Goal: Task Accomplishment & Management: Manage account settings

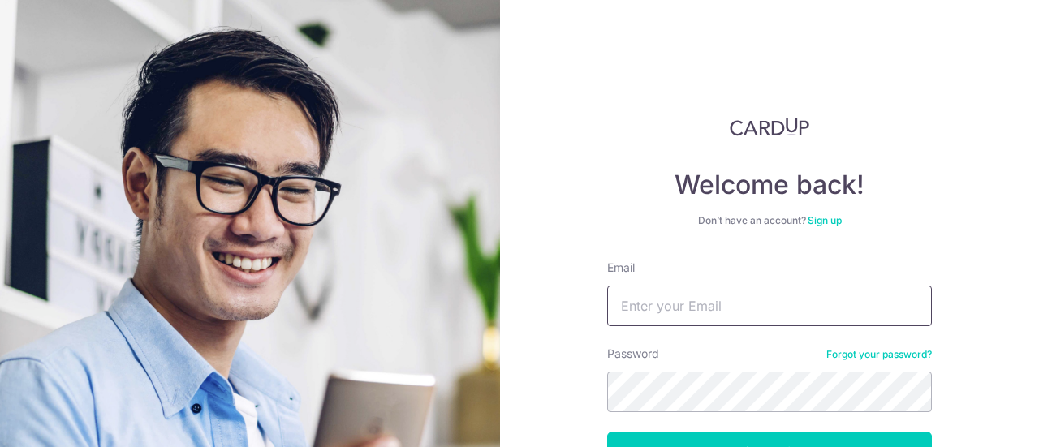
click at [689, 297] on input "Email" at bounding box center [769, 306] width 325 height 41
type input "[EMAIL_ADDRESS][DOMAIN_NAME]"
click at [607, 432] on button "Log in" at bounding box center [769, 452] width 325 height 41
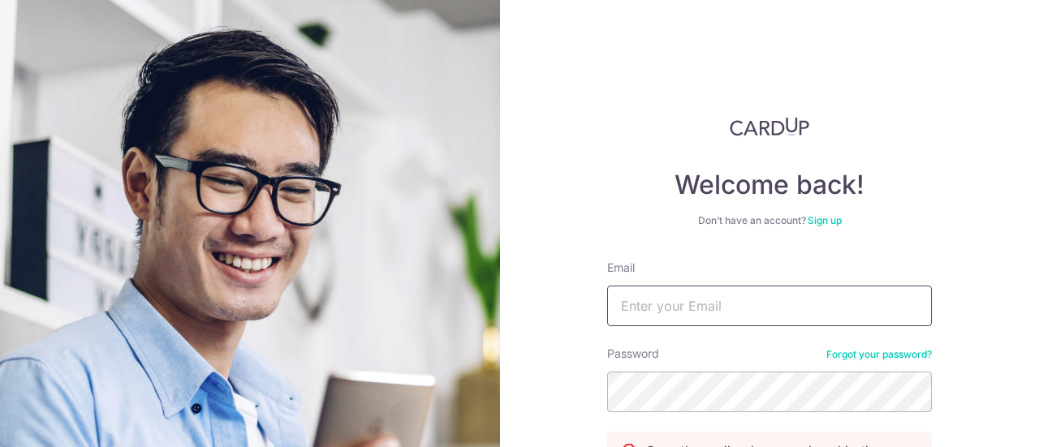
click at [656, 290] on input "Email" at bounding box center [769, 306] width 325 height 41
type input "[EMAIL_ADDRESS][DOMAIN_NAME]"
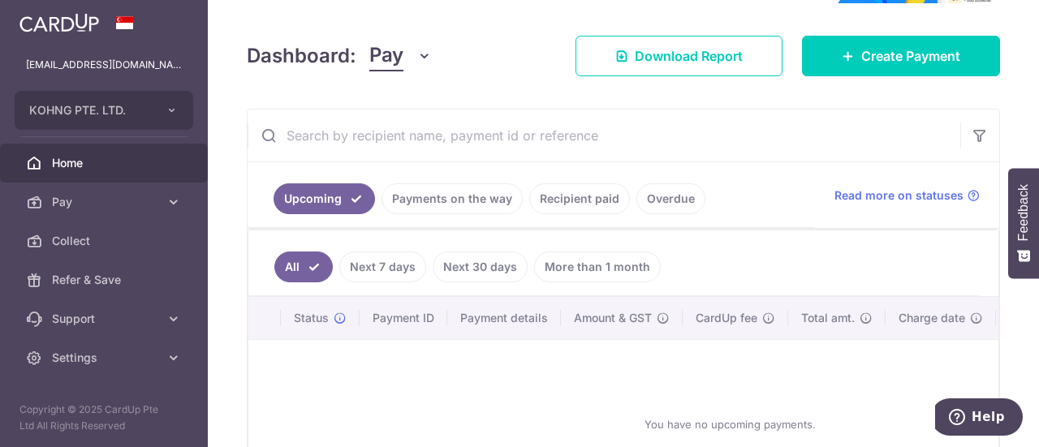
scroll to position [205, 0]
click at [562, 199] on link "Recipient paid" at bounding box center [579, 198] width 101 height 31
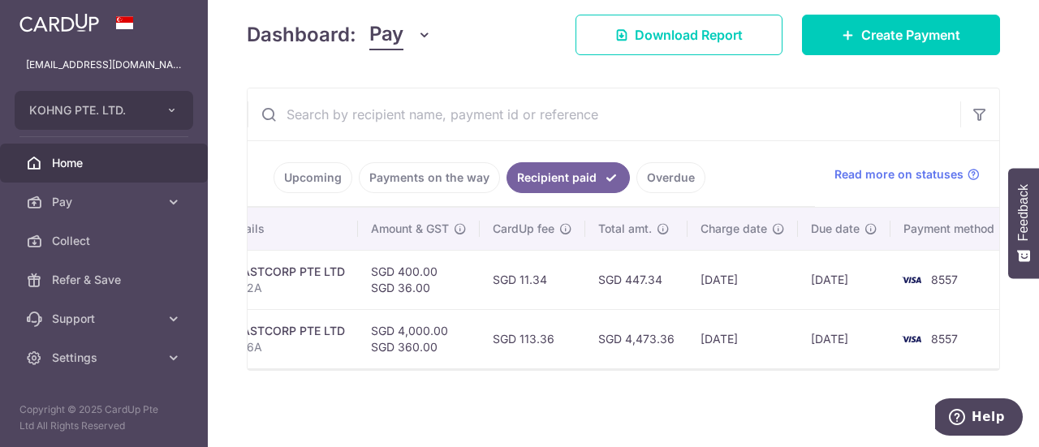
scroll to position [0, 386]
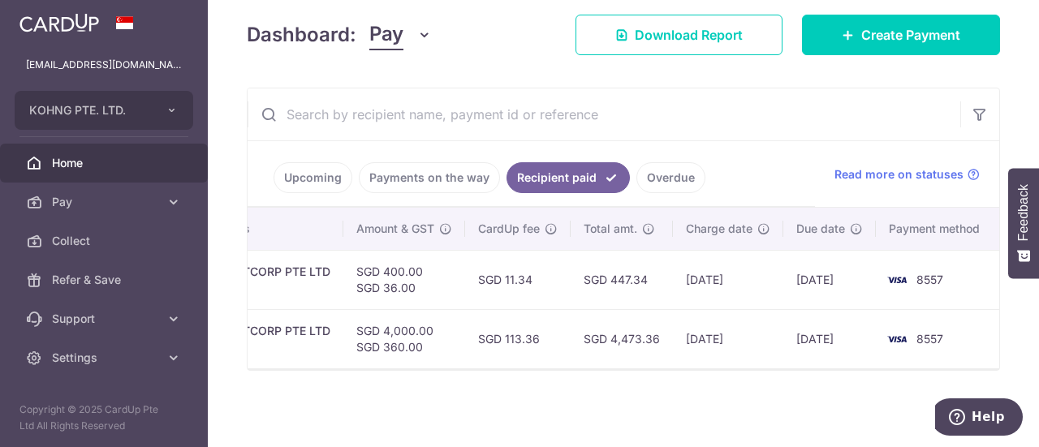
drag, startPoint x: 670, startPoint y: 369, endPoint x: 929, endPoint y: 364, distance: 259.0
click at [936, 365] on div "Status Payment ID Payment details Amount & GST CardUp fee Total amt. Charge dat…" at bounding box center [624, 289] width 752 height 162
click at [674, 162] on link "Overdue" at bounding box center [670, 177] width 69 height 31
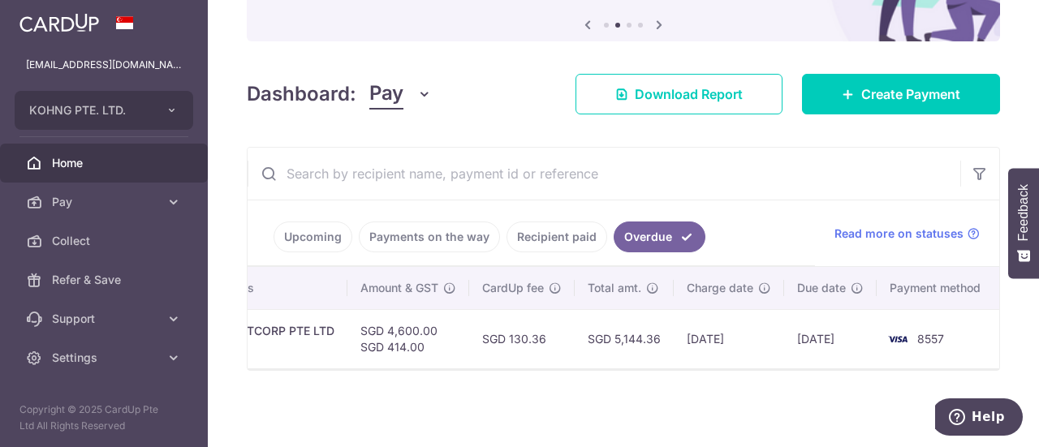
scroll to position [0, 0]
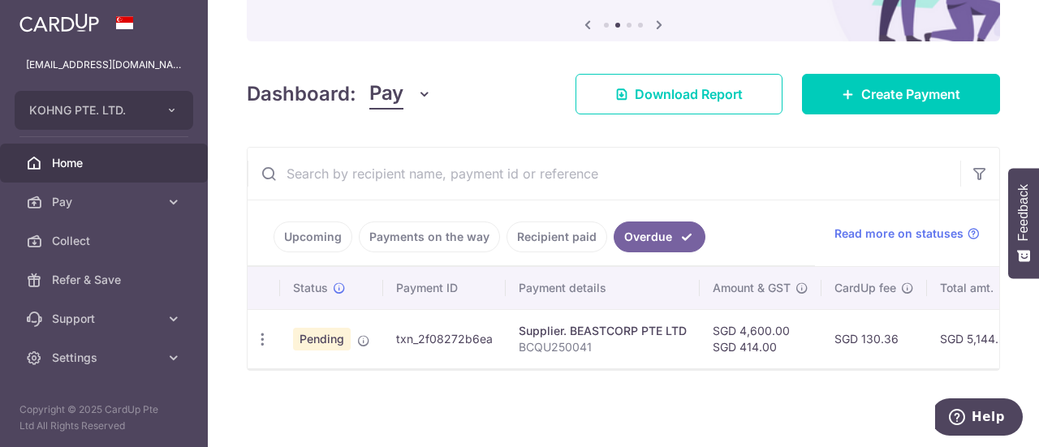
click at [333, 328] on span "Pending" at bounding box center [322, 339] width 58 height 23
click at [409, 326] on td "txn_2f08272b6ea" at bounding box center [444, 338] width 123 height 59
click at [523, 339] on p "BCQU250041" at bounding box center [603, 347] width 168 height 16
click at [554, 328] on div "Supplier. BEASTCORP PTE LTD" at bounding box center [603, 331] width 168 height 16
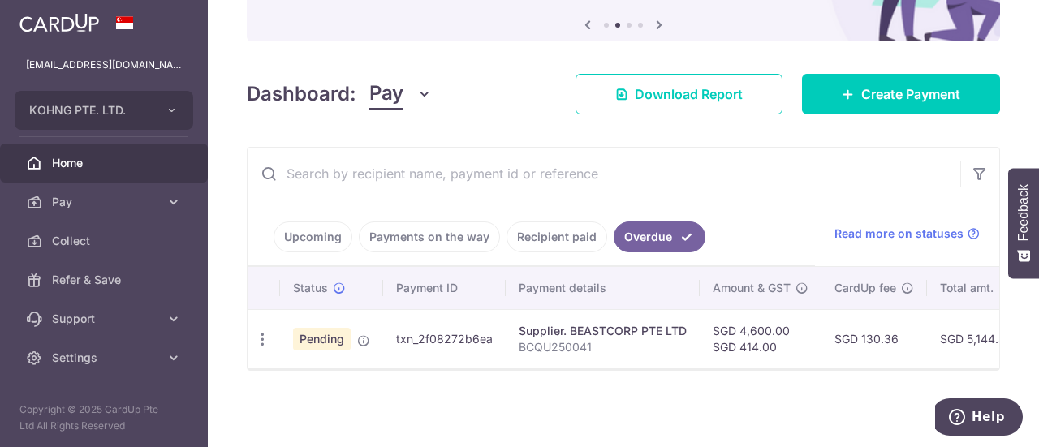
drag, startPoint x: 691, startPoint y: 329, endPoint x: 689, endPoint y: 339, distance: 9.9
click at [692, 329] on td "Supplier. BEASTCORP PTE LTD BCQU250041" at bounding box center [603, 338] width 194 height 59
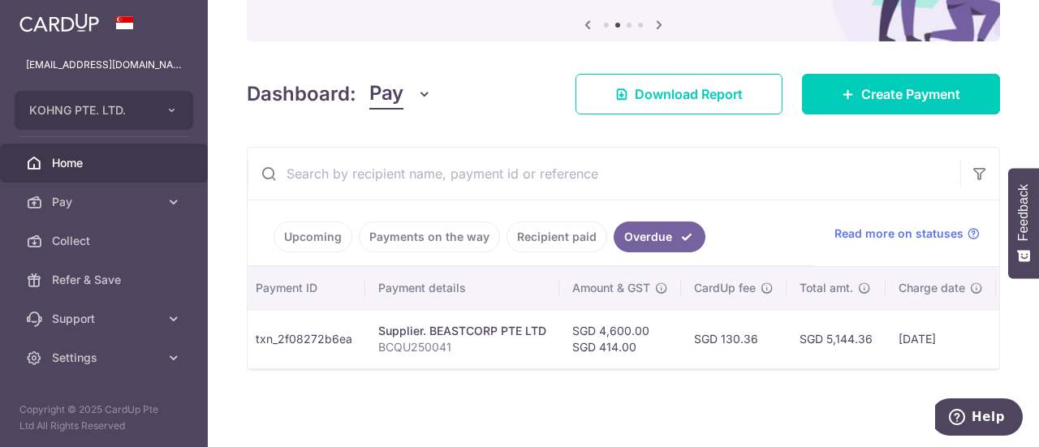
scroll to position [0, 352]
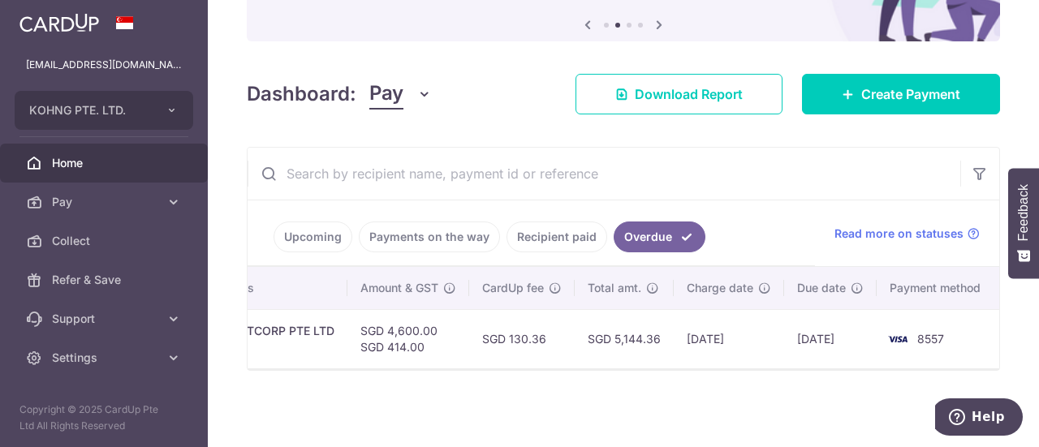
click at [901, 330] on img at bounding box center [898, 339] width 32 height 19
click at [762, 326] on td "14/05/2025" at bounding box center [729, 338] width 110 height 59
click at [677, 330] on td "14/05/2025" at bounding box center [729, 338] width 110 height 59
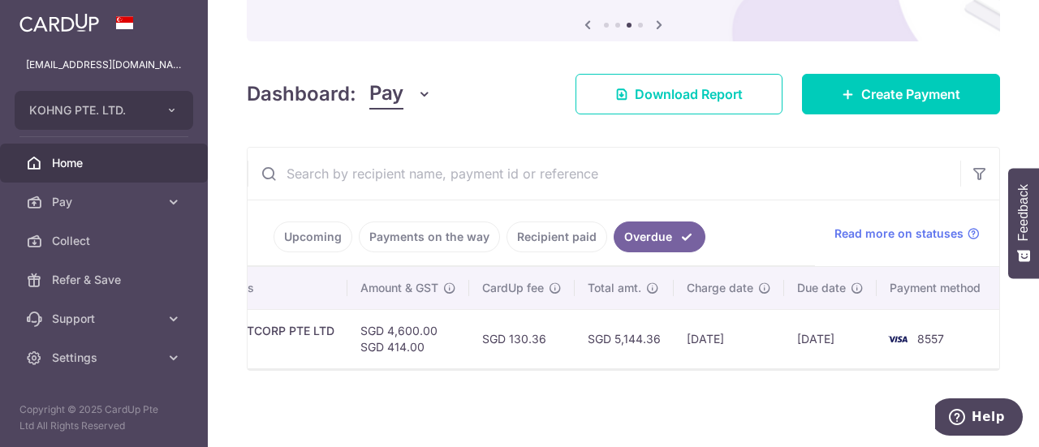
click at [438, 337] on td "SGD 4,600.00 SGD 414.00" at bounding box center [408, 338] width 122 height 59
click at [428, 326] on td "SGD 4,600.00 SGD 414.00" at bounding box center [408, 338] width 122 height 59
click at [326, 327] on div "Supplier. BEASTCORP PTE LTD" at bounding box center [250, 331] width 168 height 16
click at [613, 318] on td "SGD 5,144.36" at bounding box center [624, 338] width 99 height 59
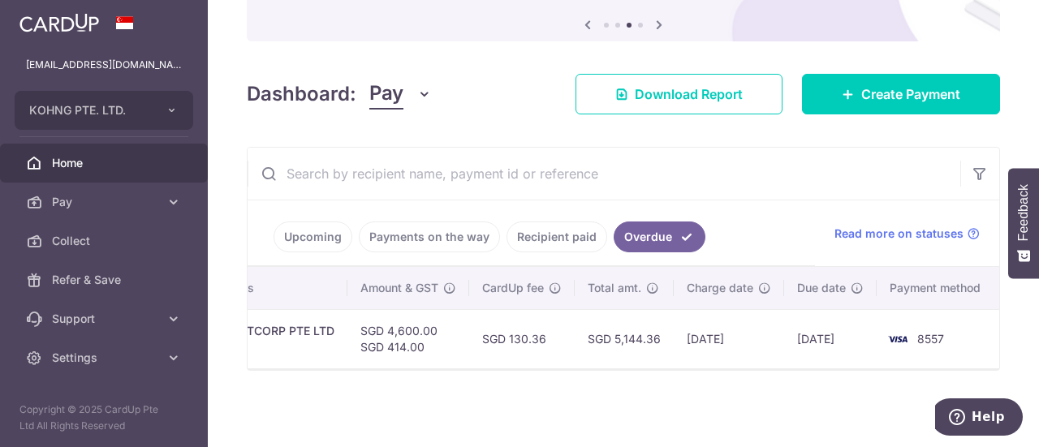
click at [893, 330] on img at bounding box center [898, 339] width 32 height 19
click at [912, 242] on div "Upcoming Payments on the way Recipient paid Overdue Read more on statuses" at bounding box center [624, 234] width 752 height 67
click at [919, 231] on span "Read more on statuses" at bounding box center [899, 234] width 129 height 16
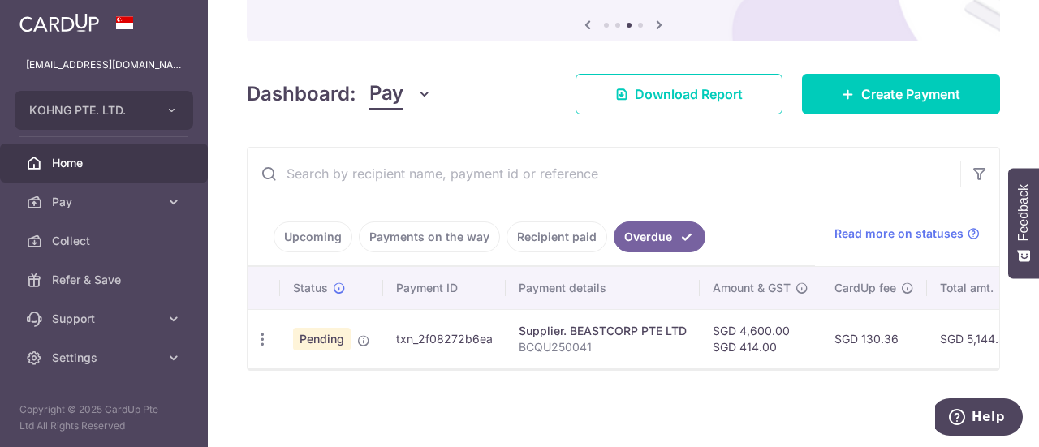
click at [323, 330] on span "Pending" at bounding box center [322, 339] width 58 height 23
click at [271, 332] on div "Update payment Cancel payment Upload doc" at bounding box center [263, 340] width 30 height 30
click at [265, 333] on icon "button" at bounding box center [262, 339] width 17 height 17
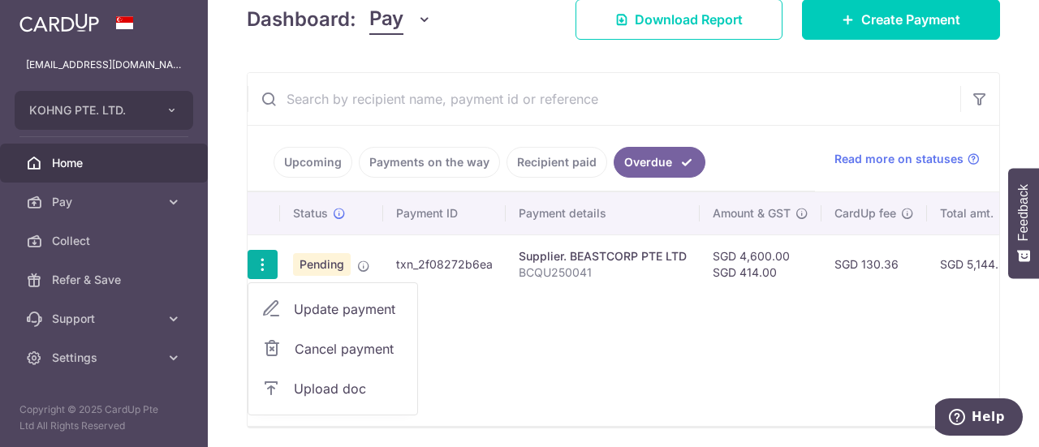
click at [322, 305] on span "Update payment" at bounding box center [349, 309] width 110 height 19
radio input "true"
type input "4,600.00"
type input "414.00"
type input "19/05/2025"
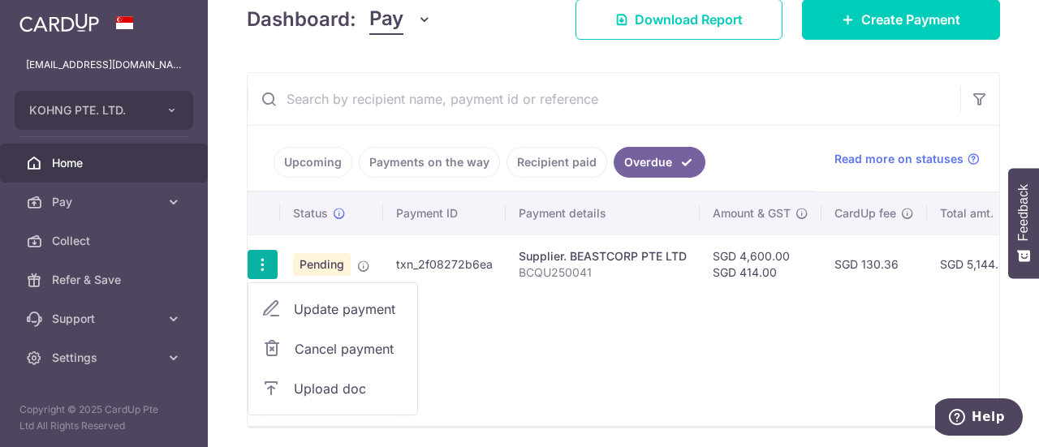
type input "BCQU250041"
type input "Beastcorp"
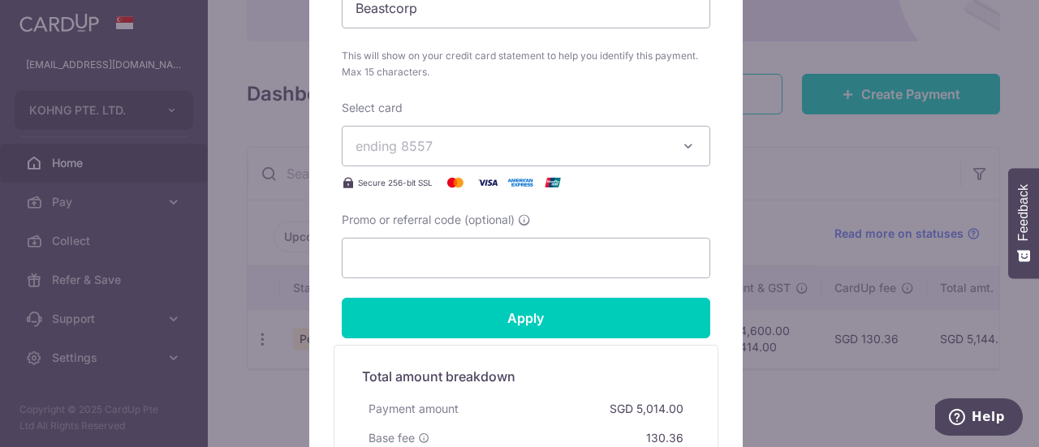
scroll to position [779, 0]
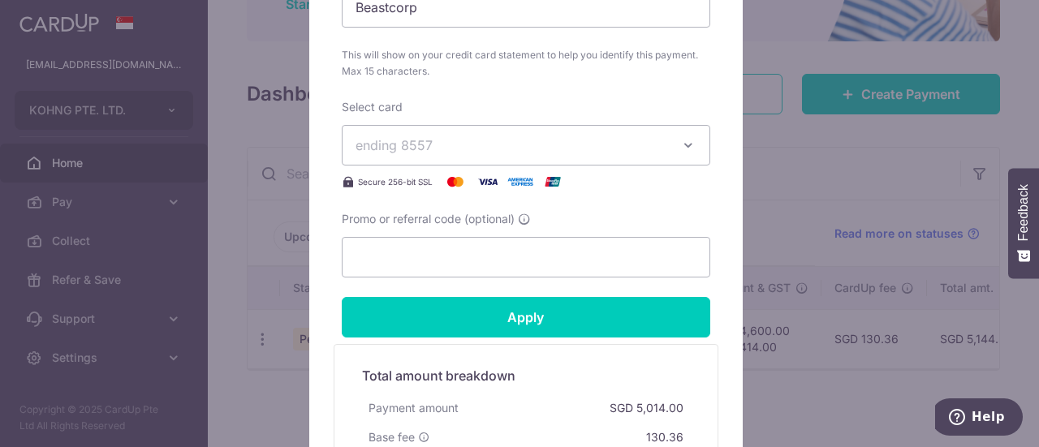
click at [680, 147] on icon "button" at bounding box center [688, 145] width 16 height 16
click at [619, 162] on button "ending 8557" at bounding box center [526, 145] width 369 height 41
drag, startPoint x: 706, startPoint y: 144, endPoint x: 696, endPoint y: 144, distance: 10.6
click at [690, 145] on icon "button" at bounding box center [688, 145] width 16 height 16
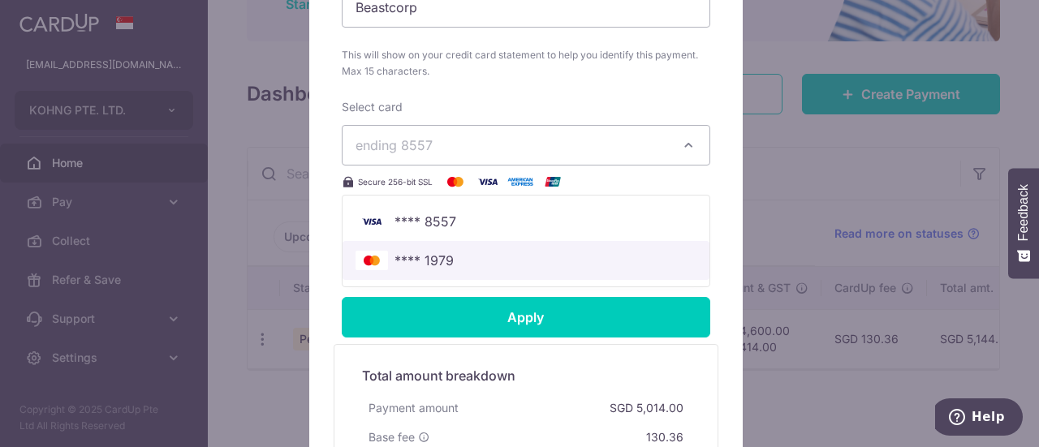
click at [547, 257] on span "**** 1979" at bounding box center [526, 260] width 341 height 19
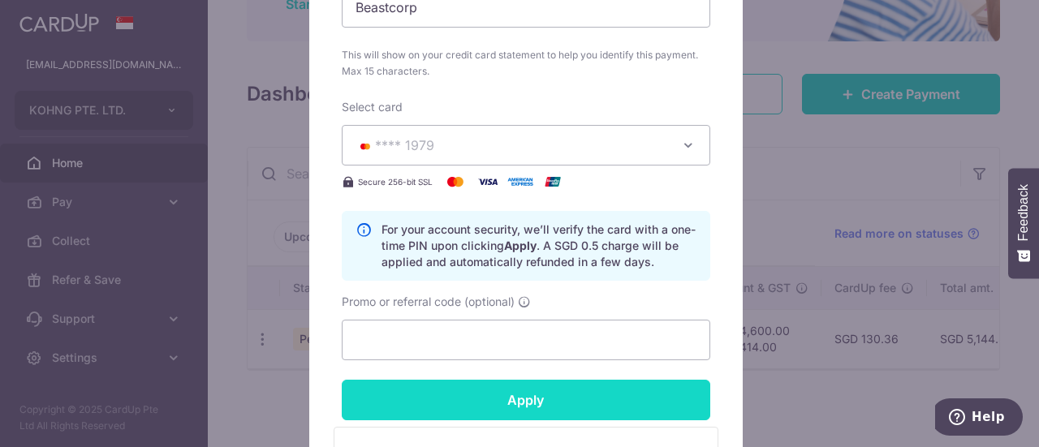
click at [521, 388] on input "Apply" at bounding box center [526, 400] width 369 height 41
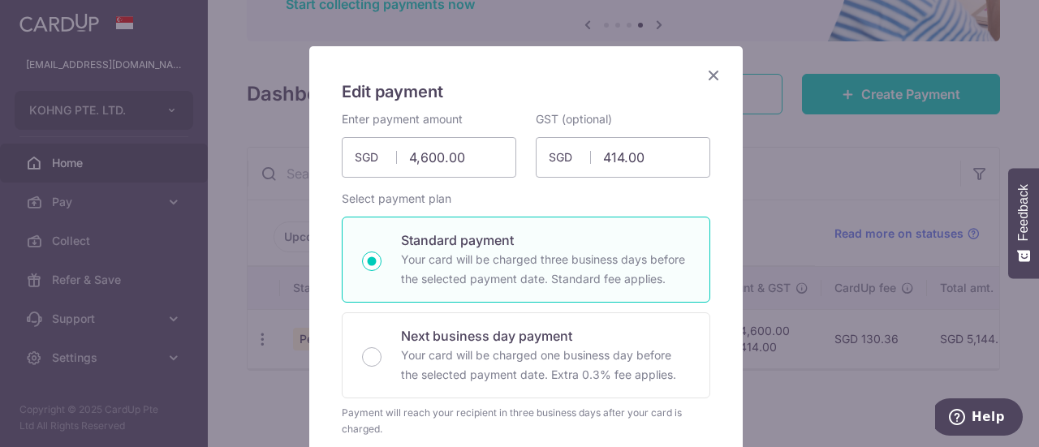
scroll to position [0, 0]
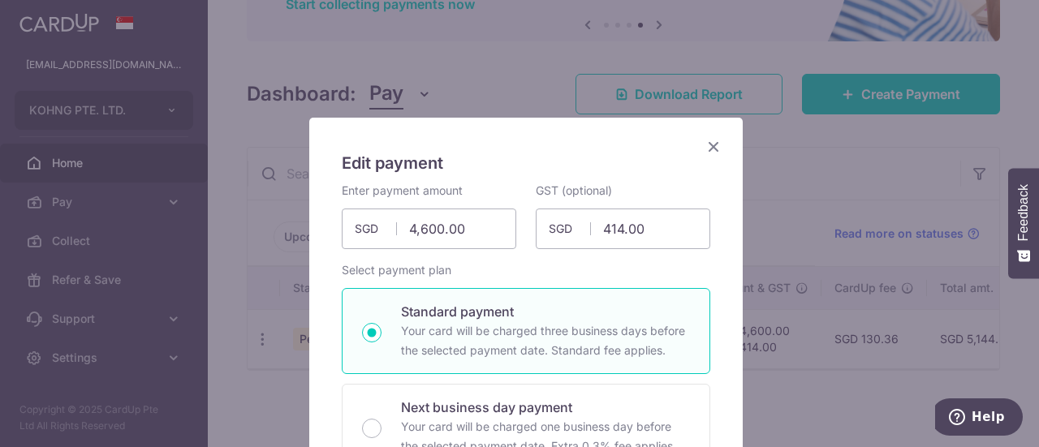
click at [704, 144] on icon "Close" at bounding box center [713, 146] width 19 height 20
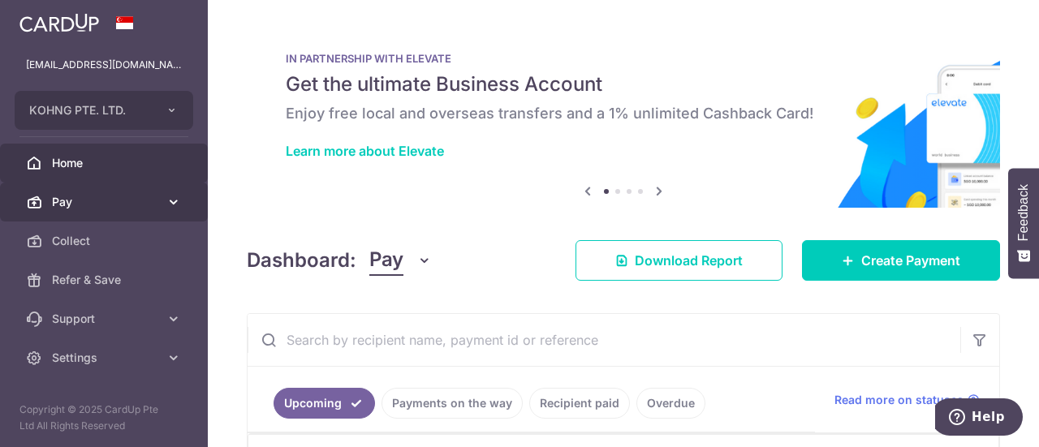
click at [157, 204] on span "Pay" at bounding box center [105, 202] width 107 height 16
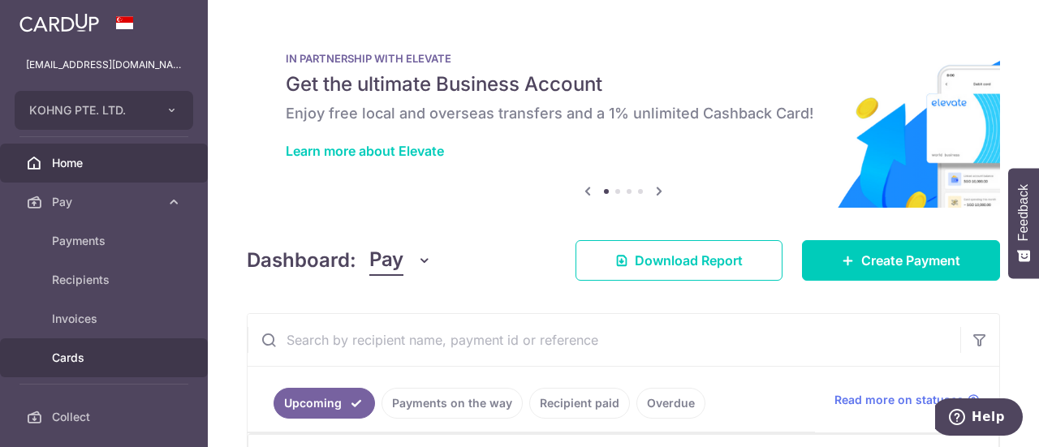
click at [87, 350] on span "Cards" at bounding box center [105, 358] width 107 height 16
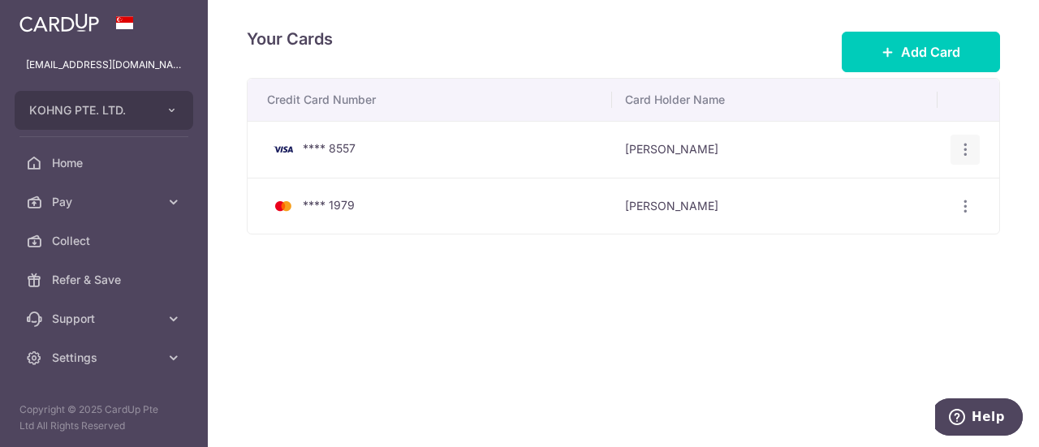
click at [968, 152] on icon "button" at bounding box center [965, 149] width 17 height 17
click at [911, 196] on span "View/Edit" at bounding box center [911, 194] width 110 height 19
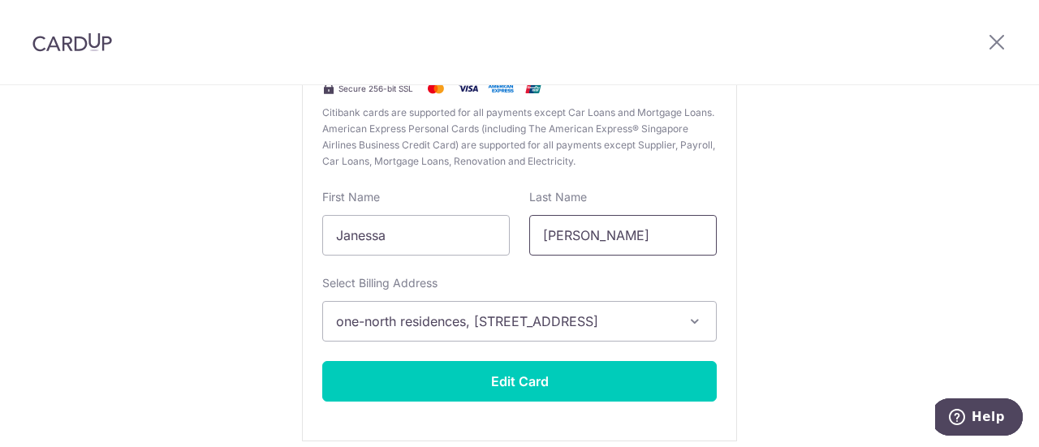
scroll to position [279, 0]
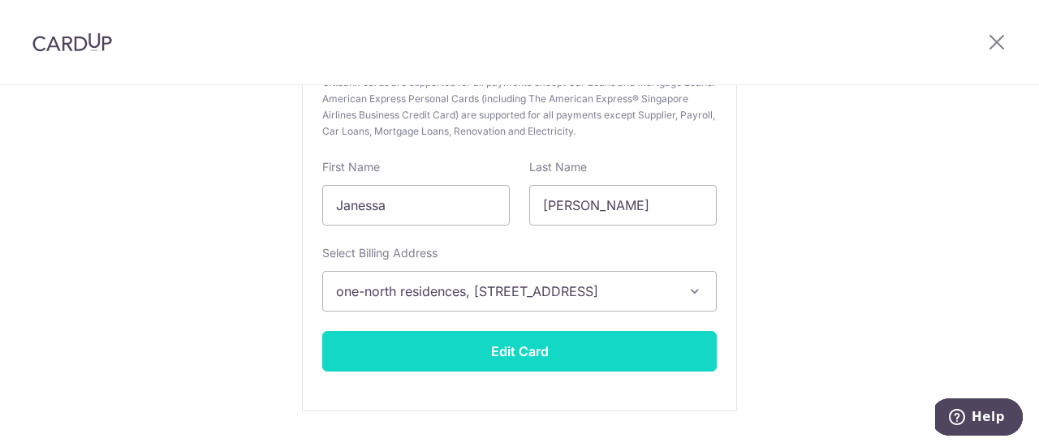
click at [524, 353] on button "Edit Card" at bounding box center [519, 351] width 395 height 41
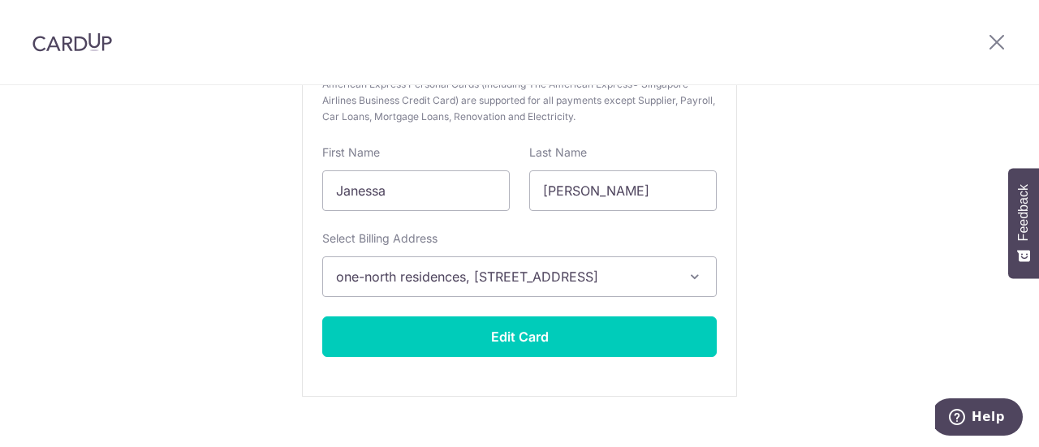
scroll to position [340, 0]
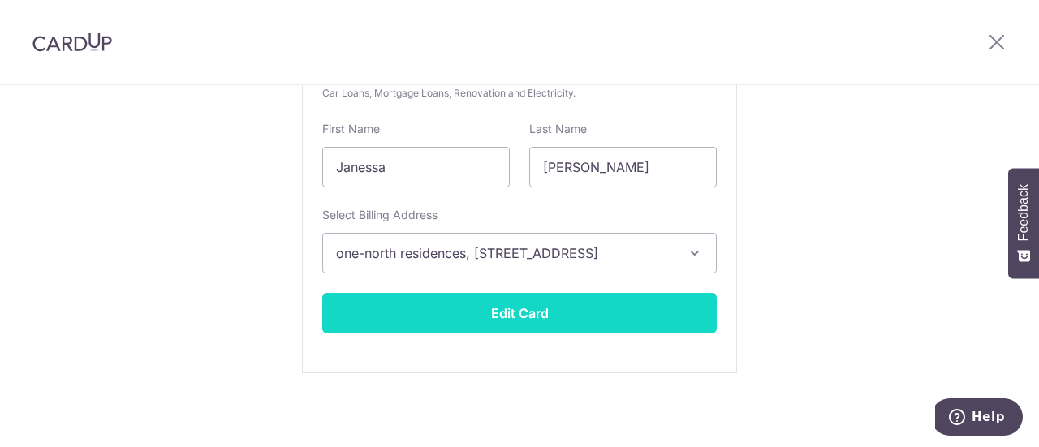
click at [503, 315] on button "Edit Card" at bounding box center [519, 313] width 395 height 41
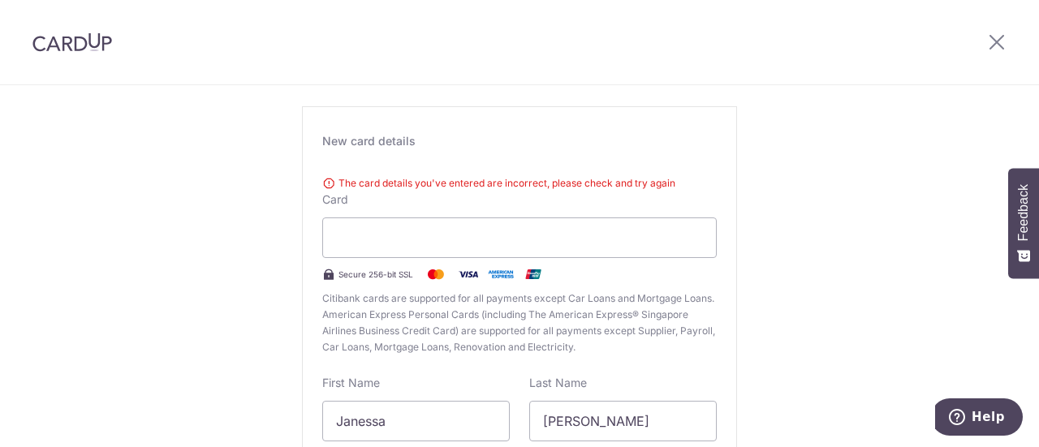
scroll to position [88, 0]
click at [1000, 50] on icon at bounding box center [996, 42] width 19 height 20
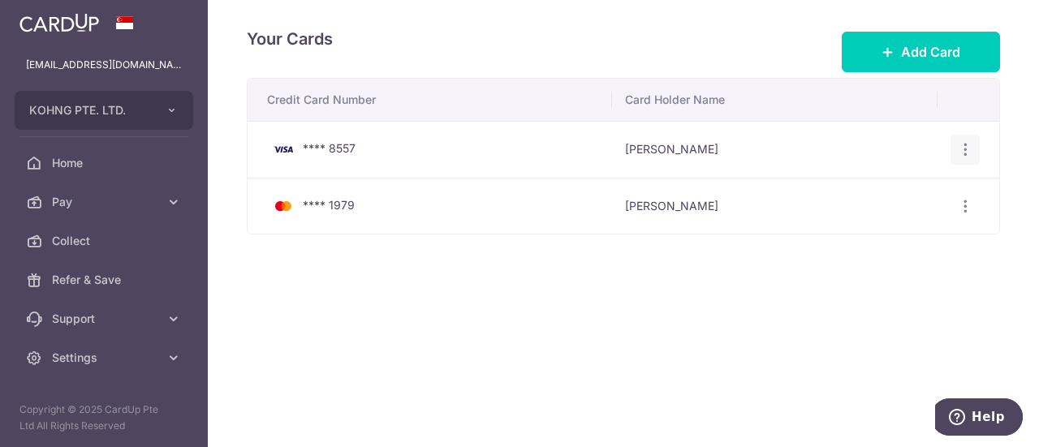
click at [955, 147] on div "View/Edit [GEOGRAPHIC_DATA]" at bounding box center [966, 150] width 30 height 30
click at [966, 145] on icon "button" at bounding box center [965, 149] width 17 height 17
click at [852, 238] on link "Delete" at bounding box center [894, 233] width 169 height 39
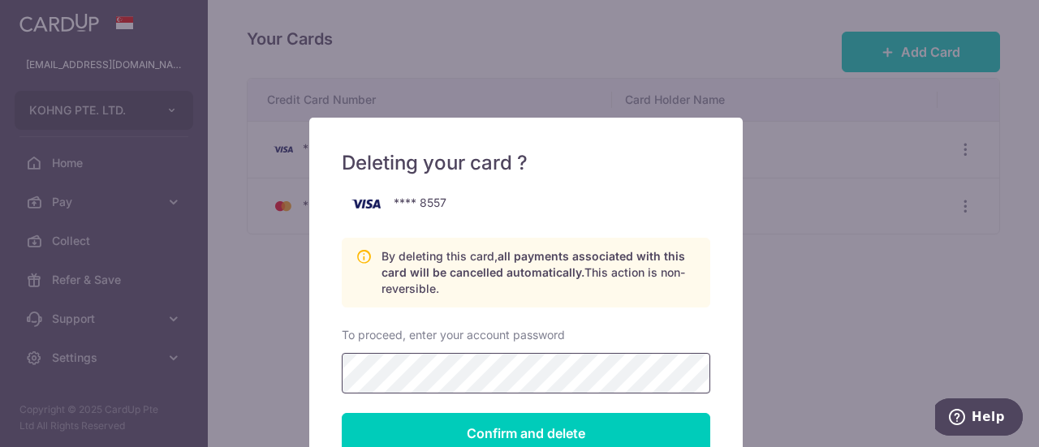
click at [342, 413] on input "Confirm and delete" at bounding box center [526, 433] width 369 height 41
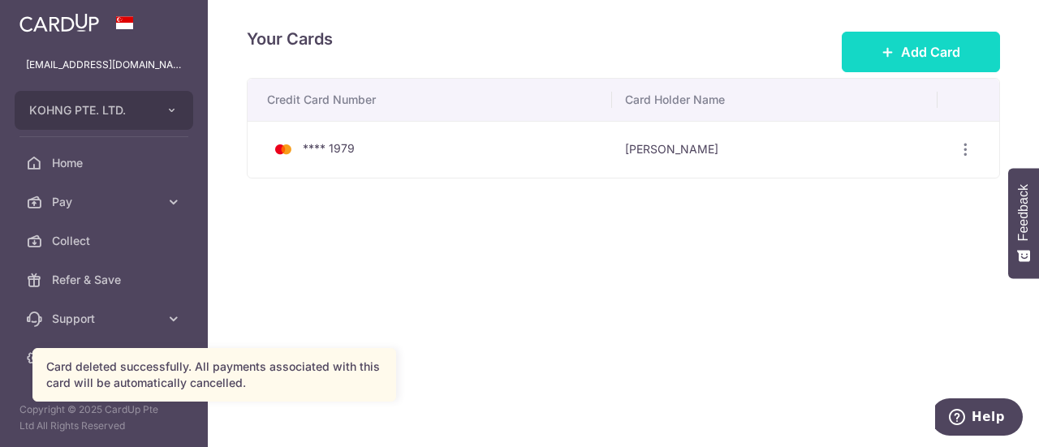
click at [896, 55] on button "Add Card" at bounding box center [921, 52] width 158 height 41
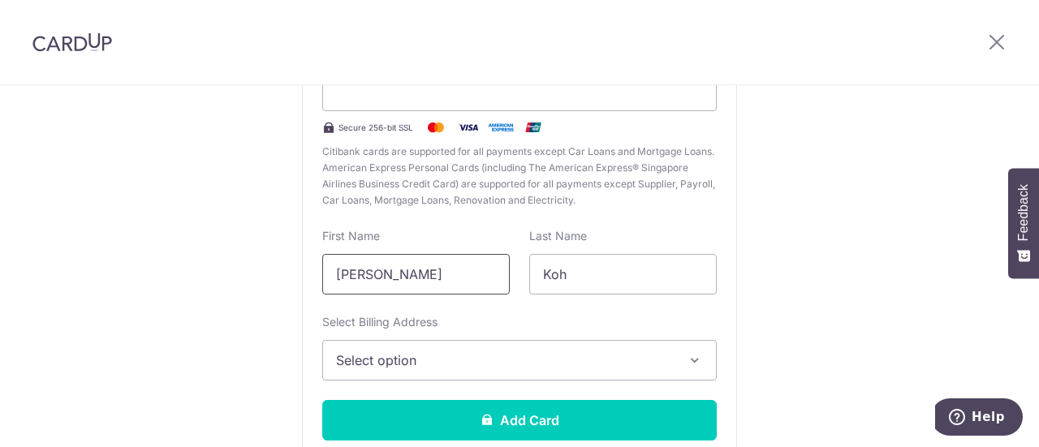
scroll to position [213, 0]
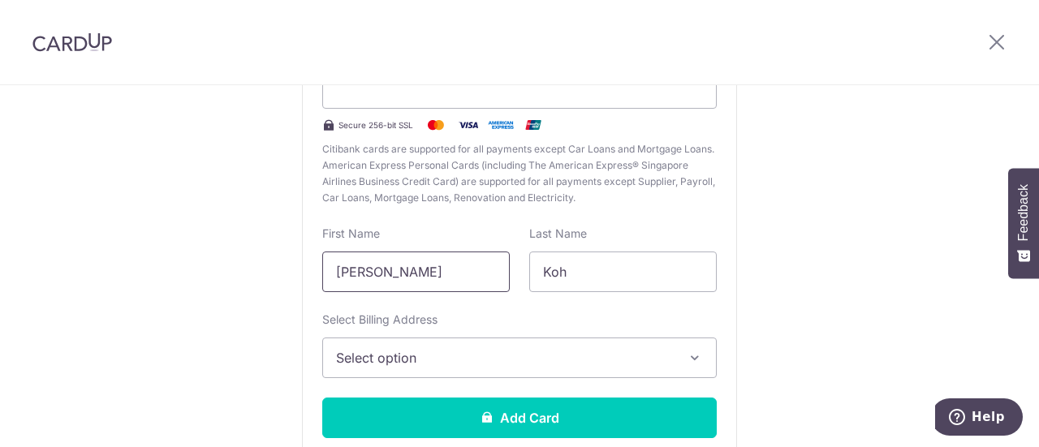
drag, startPoint x: 461, startPoint y: 278, endPoint x: 231, endPoint y: 248, distance: 232.5
click at [252, 258] on div "New Card Details New card details Card Secure 256-bit SSL Citibank cards are su…" at bounding box center [519, 214] width 1039 height 682
type input "Janessa"
type input "Wong"
click at [591, 355] on span "Select option" at bounding box center [505, 357] width 338 height 19
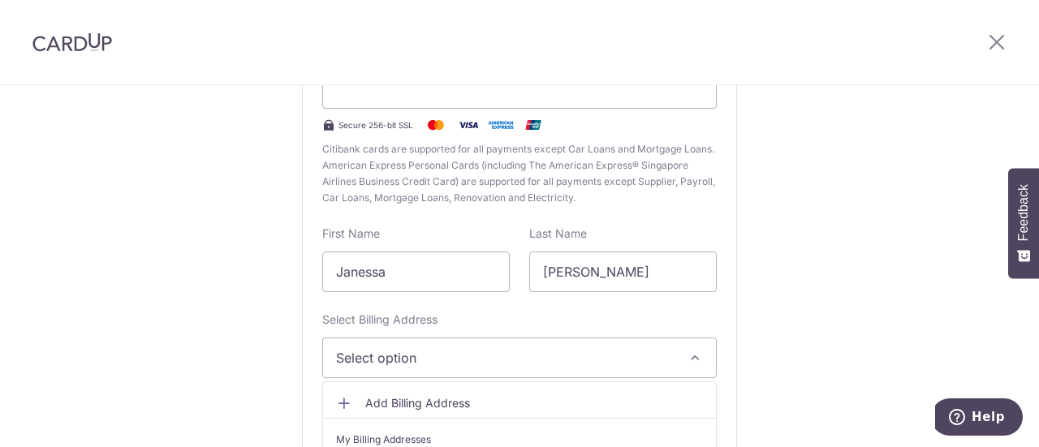
click at [584, 369] on button "Select option" at bounding box center [519, 358] width 395 height 41
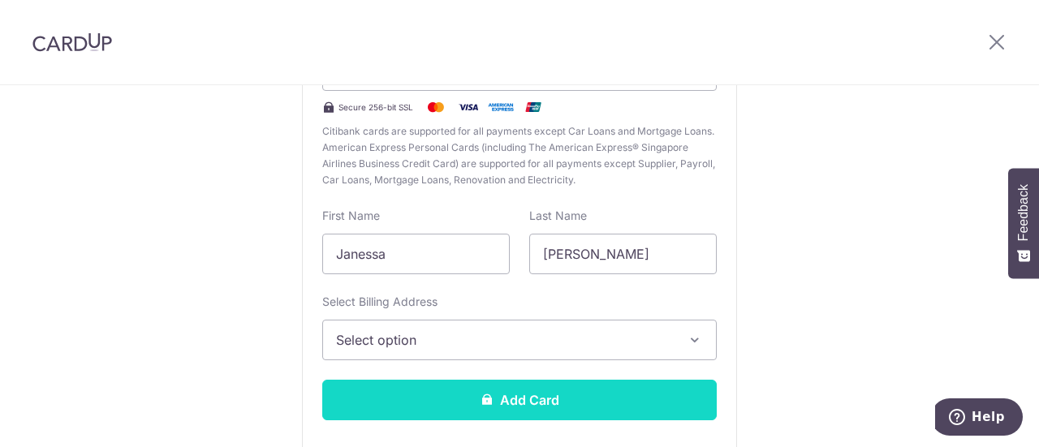
scroll to position [265, 0]
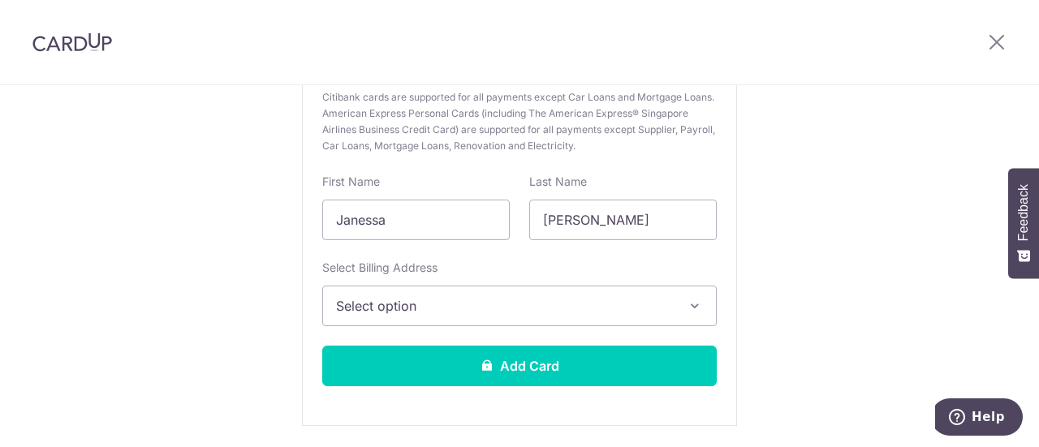
click at [690, 305] on icon "button" at bounding box center [695, 306] width 16 height 16
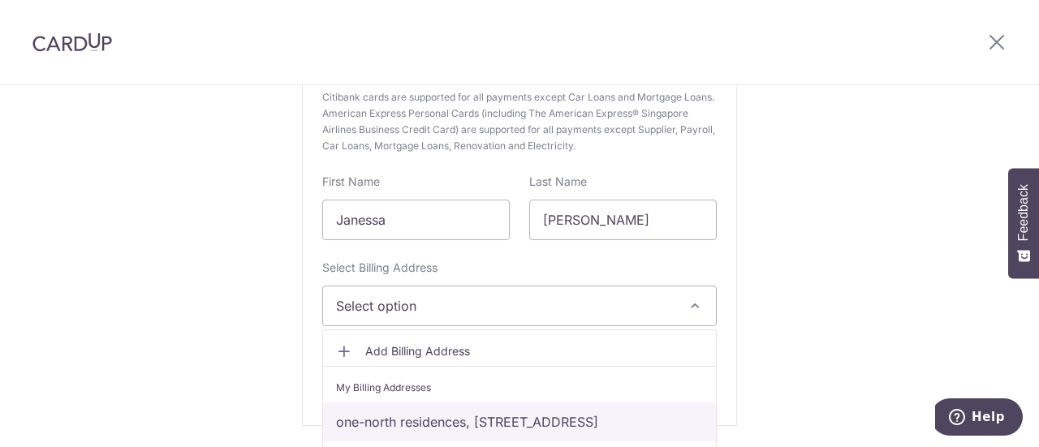
click at [606, 408] on link "one-north residences, 7 one-north gateway, Singapore, Singapore, Singapore-1386…" at bounding box center [519, 422] width 393 height 39
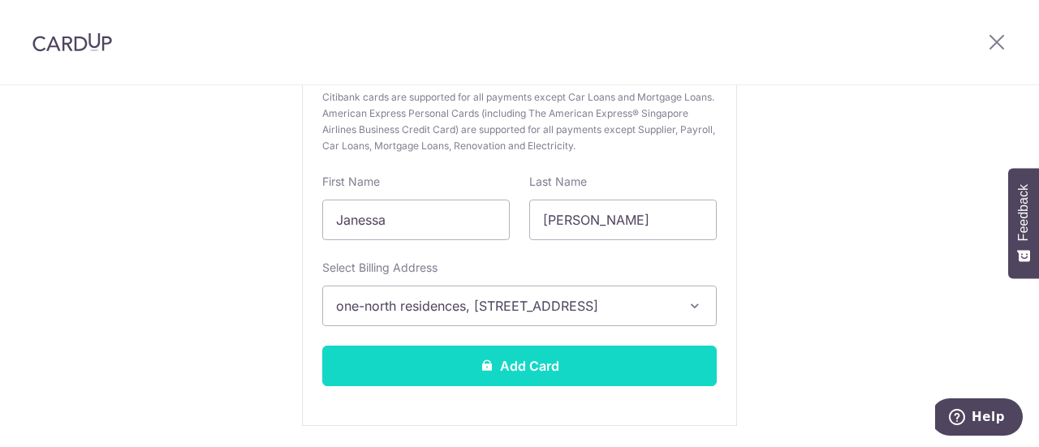
click at [602, 377] on button "Add Card" at bounding box center [519, 366] width 395 height 41
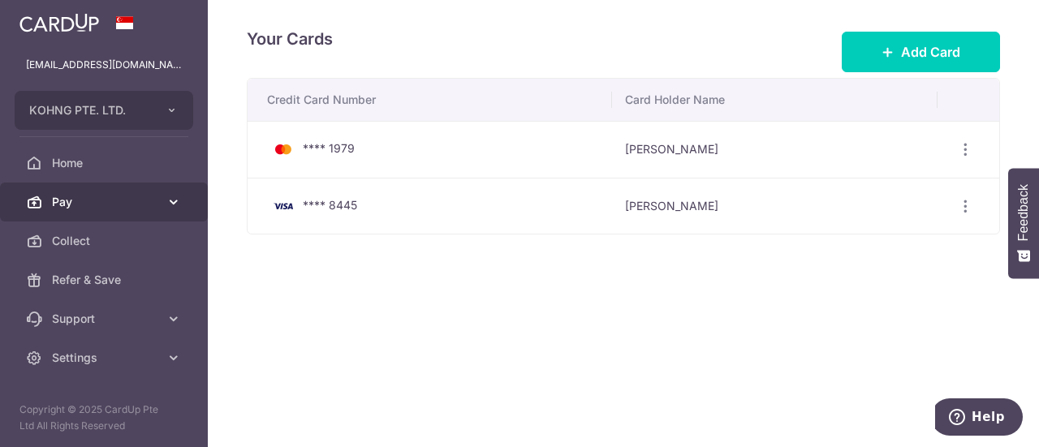
click at [103, 205] on span "Pay" at bounding box center [105, 202] width 107 height 16
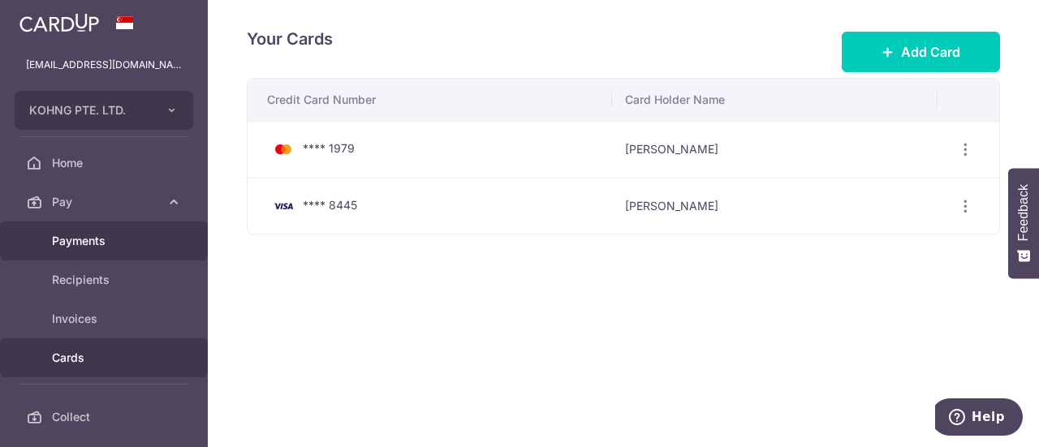
click at [102, 252] on link "Payments" at bounding box center [104, 241] width 208 height 39
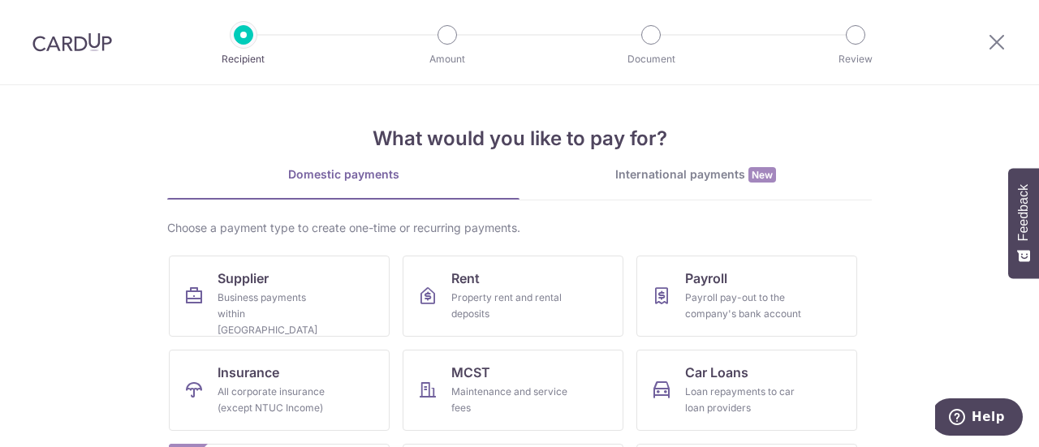
click at [1007, 39] on div at bounding box center [997, 42] width 84 height 84
click at [994, 49] on icon at bounding box center [996, 42] width 19 height 20
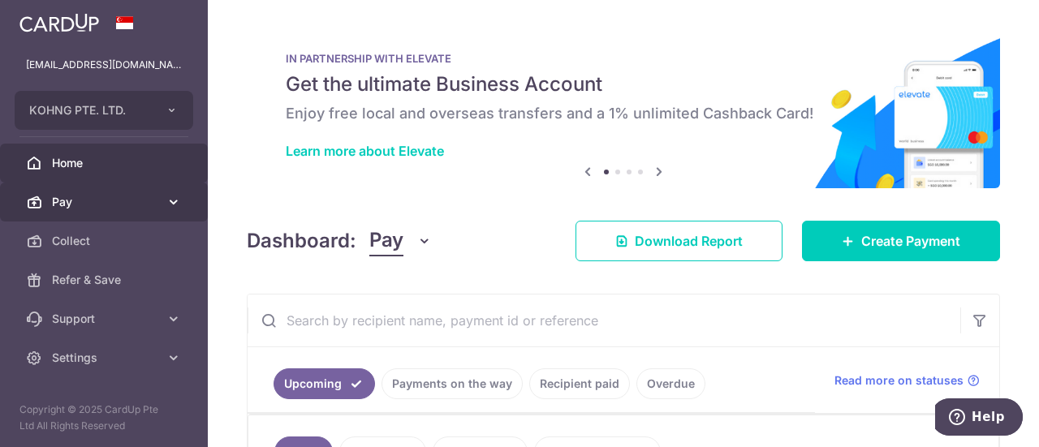
click at [97, 211] on link "Pay" at bounding box center [104, 202] width 208 height 39
click at [63, 197] on span "Pay" at bounding box center [105, 202] width 107 height 16
click at [84, 197] on span "Pay" at bounding box center [105, 202] width 107 height 16
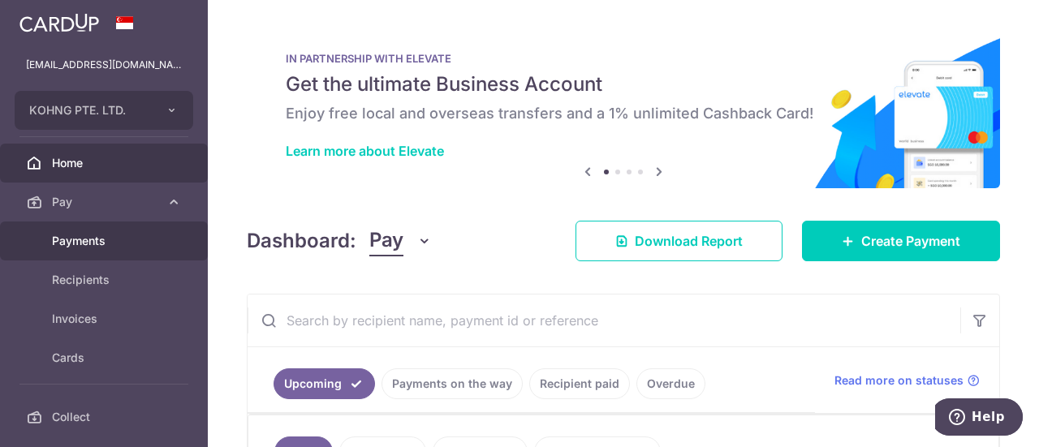
click at [82, 239] on span "Payments" at bounding box center [105, 241] width 107 height 16
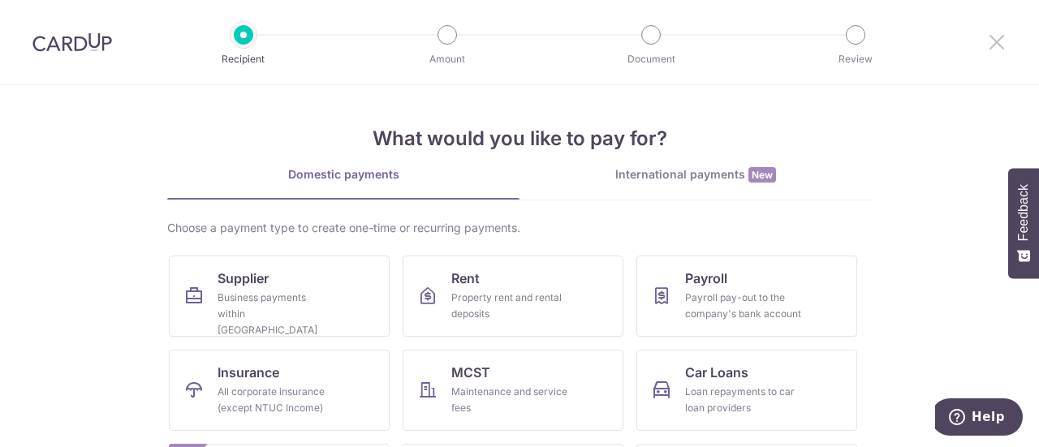
click at [1003, 48] on icon at bounding box center [996, 42] width 19 height 20
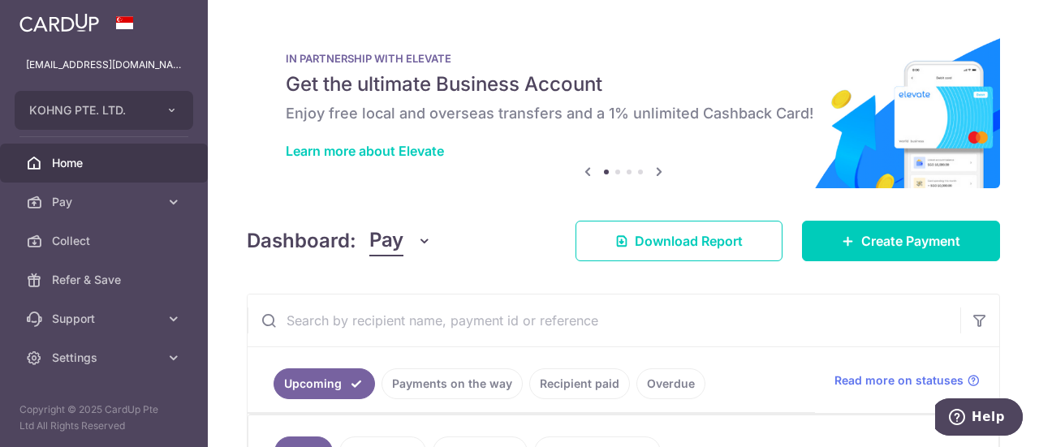
click at [659, 381] on link "Overdue" at bounding box center [670, 384] width 69 height 31
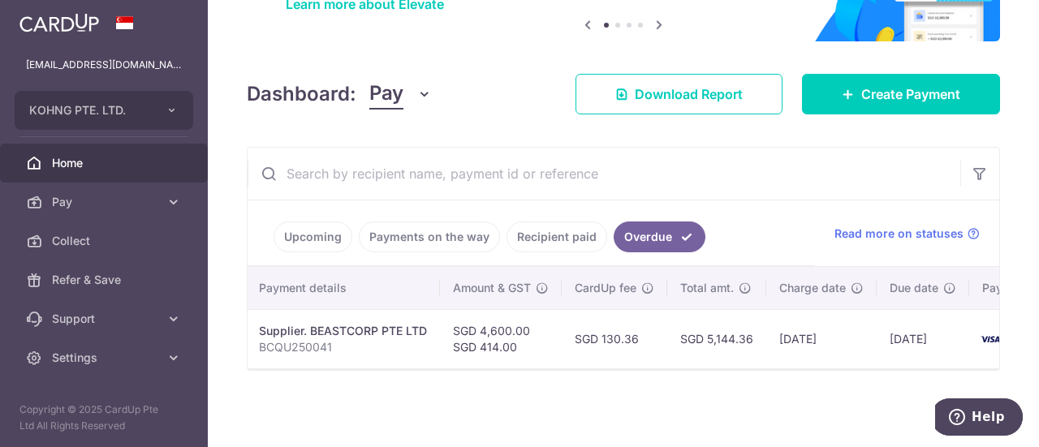
scroll to position [0, 352]
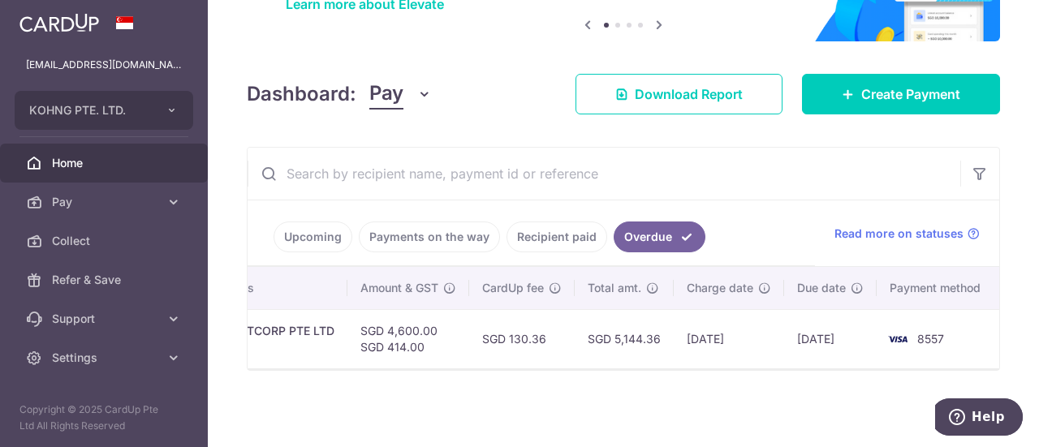
click at [882, 330] on img at bounding box center [898, 339] width 32 height 19
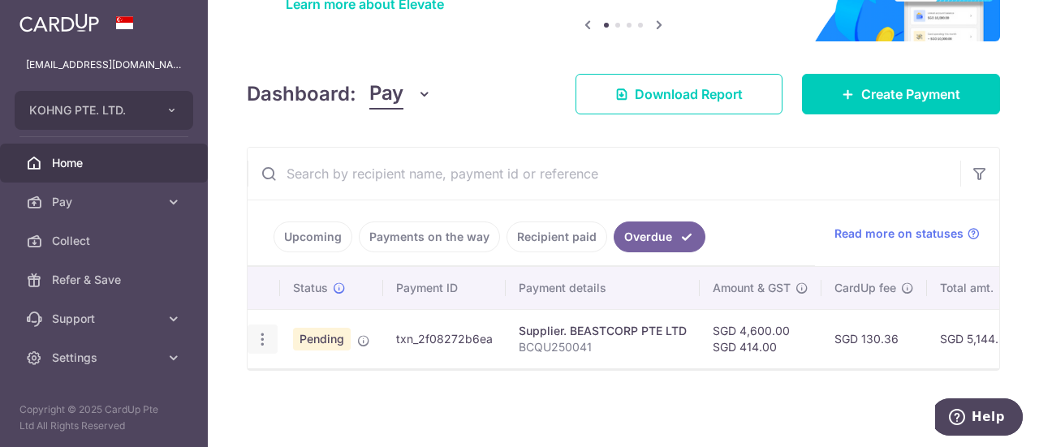
click at [253, 329] on div "Update payment Cancel payment Upload doc" at bounding box center [263, 340] width 30 height 30
click at [256, 331] on icon "button" at bounding box center [262, 339] width 17 height 17
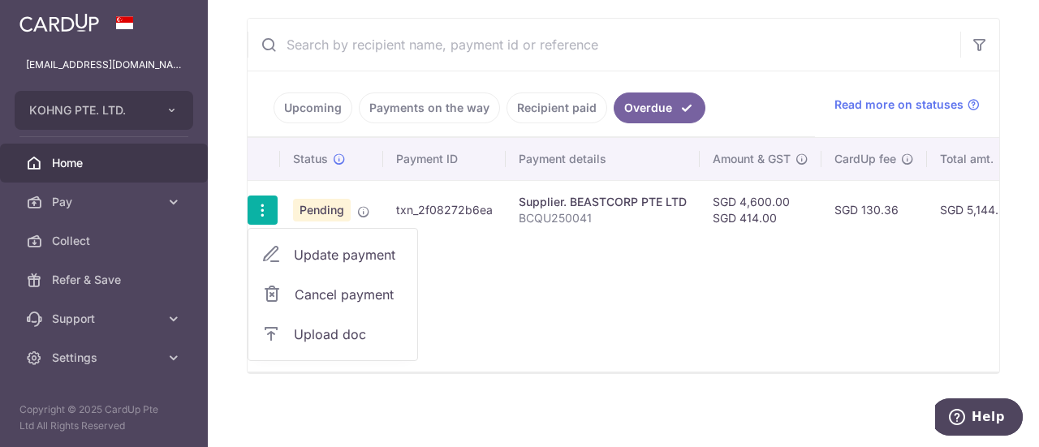
click at [356, 252] on span "Update payment" at bounding box center [349, 254] width 110 height 19
radio input "true"
type input "4,600.00"
type input "414.00"
type input "19/05/2025"
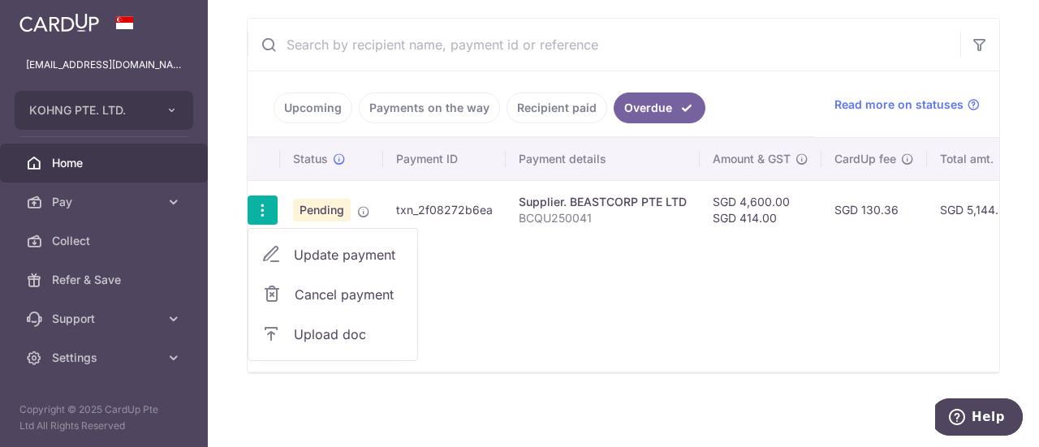
type input "BCQU250041"
type input "Beastcorp"
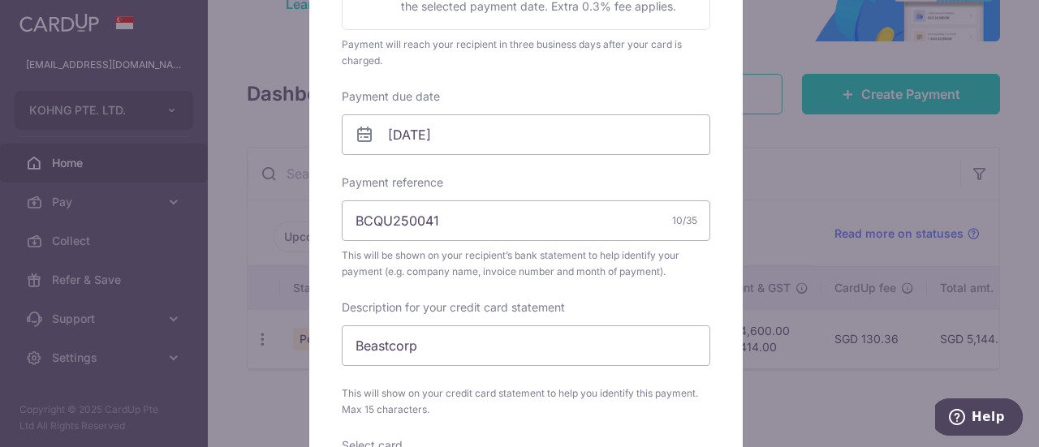
scroll to position [450, 0]
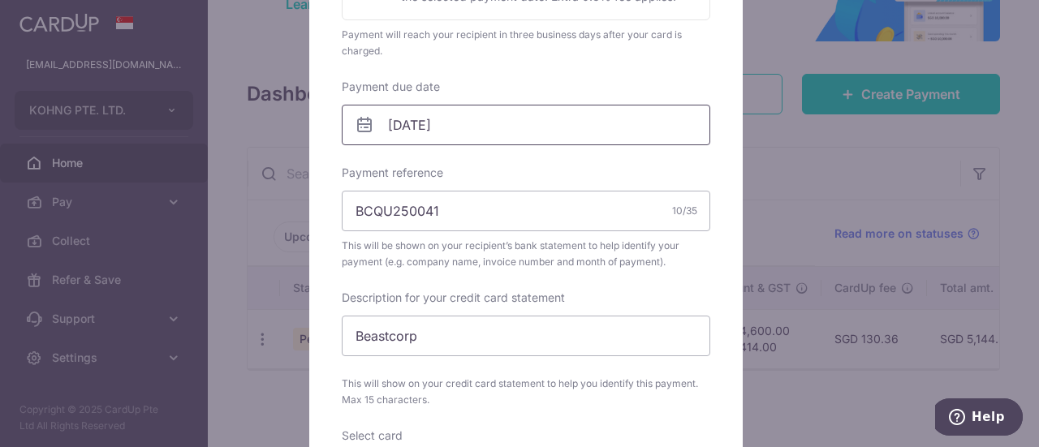
click at [528, 133] on input "19/05/2025" at bounding box center [526, 125] width 369 height 41
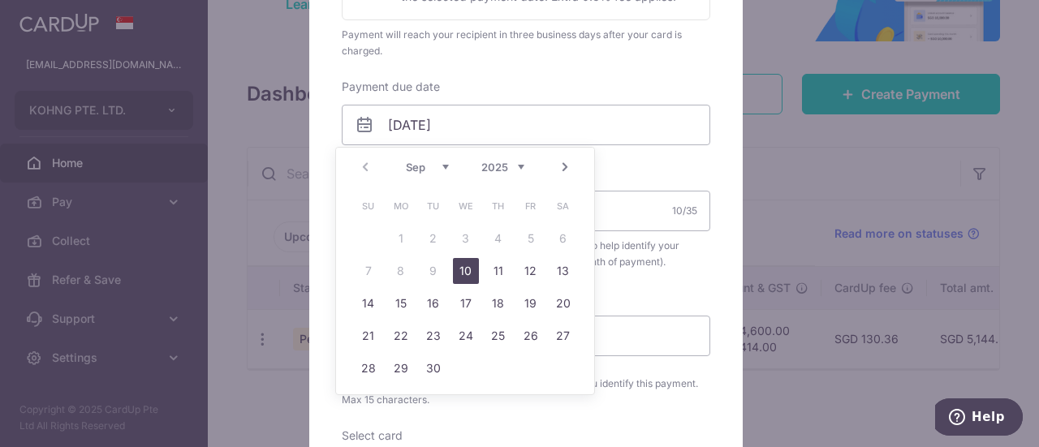
click at [429, 166] on select "Sep Oct Nov Dec" at bounding box center [427, 167] width 43 height 13
click at [464, 273] on link "10" at bounding box center [466, 271] width 26 height 26
type input "[DATE]"
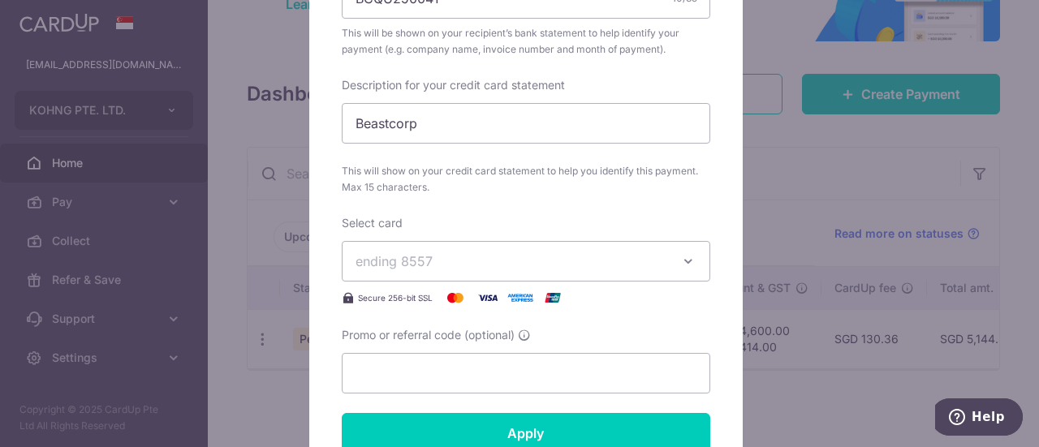
scroll to position [687, 0]
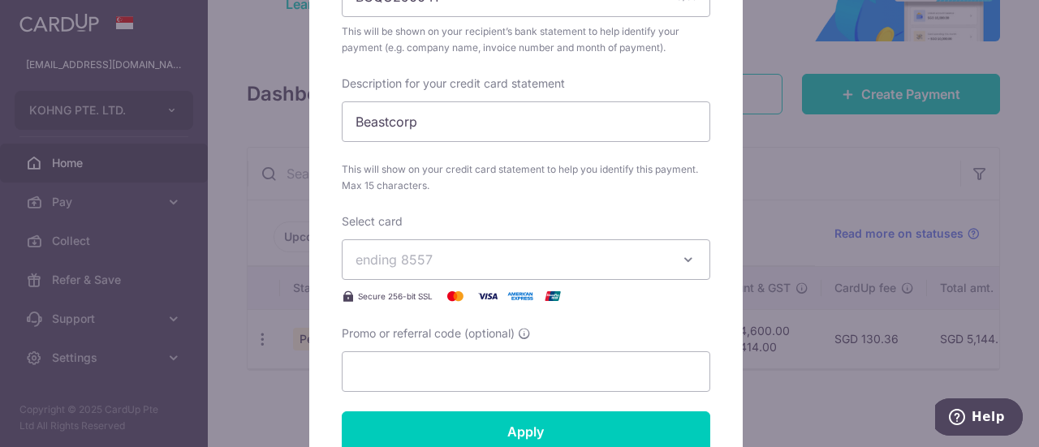
click at [497, 254] on span "ending 8557" at bounding box center [512, 259] width 312 height 19
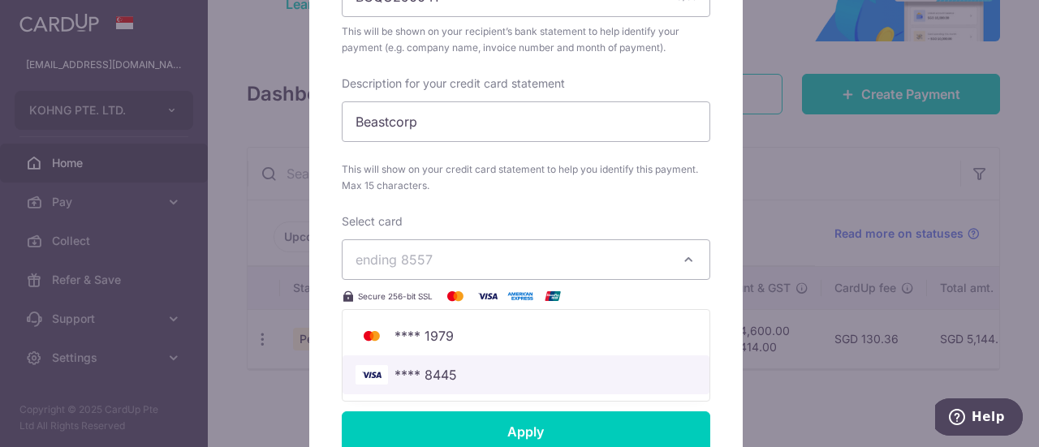
click at [456, 373] on span "**** 8445" at bounding box center [526, 374] width 341 height 19
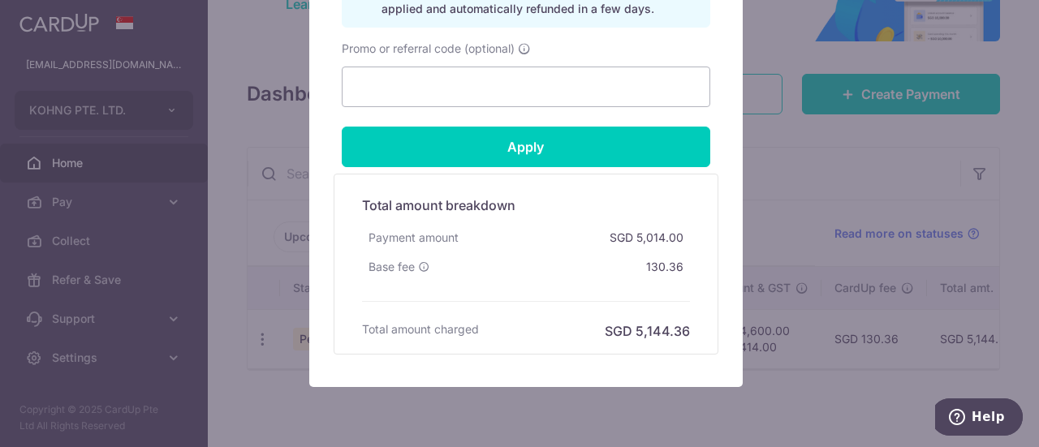
scroll to position [1063, 0]
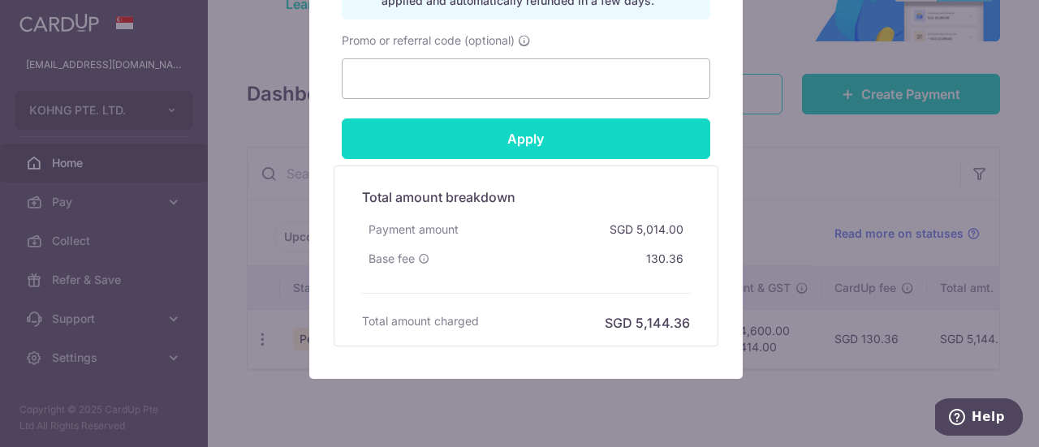
click at [528, 139] on input "Apply" at bounding box center [526, 139] width 369 height 41
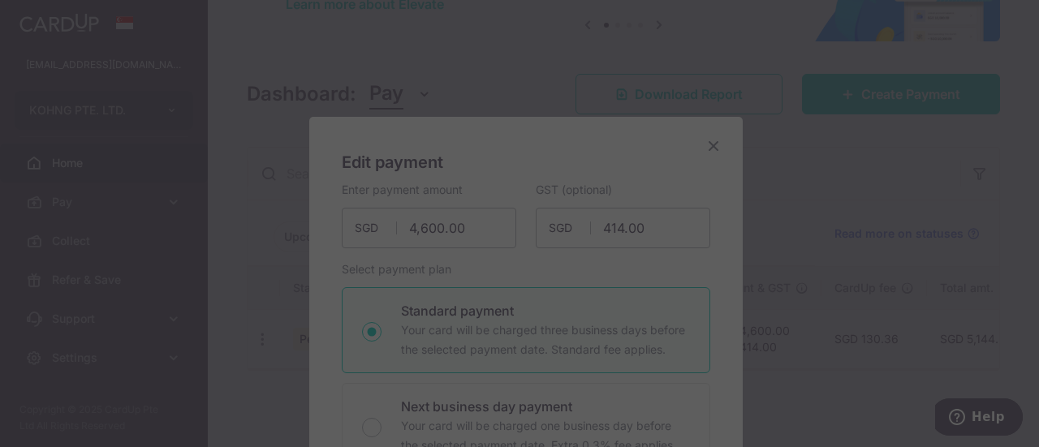
scroll to position [0, 0]
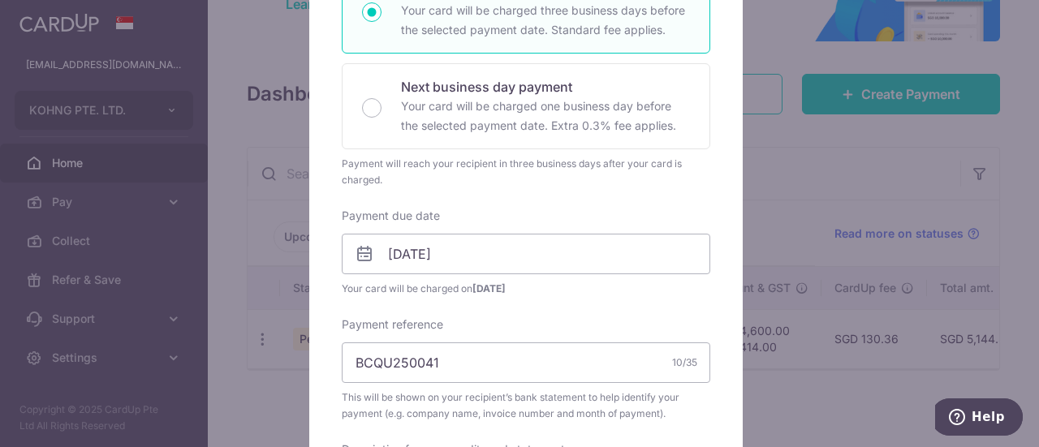
type input "Successfully Applied"
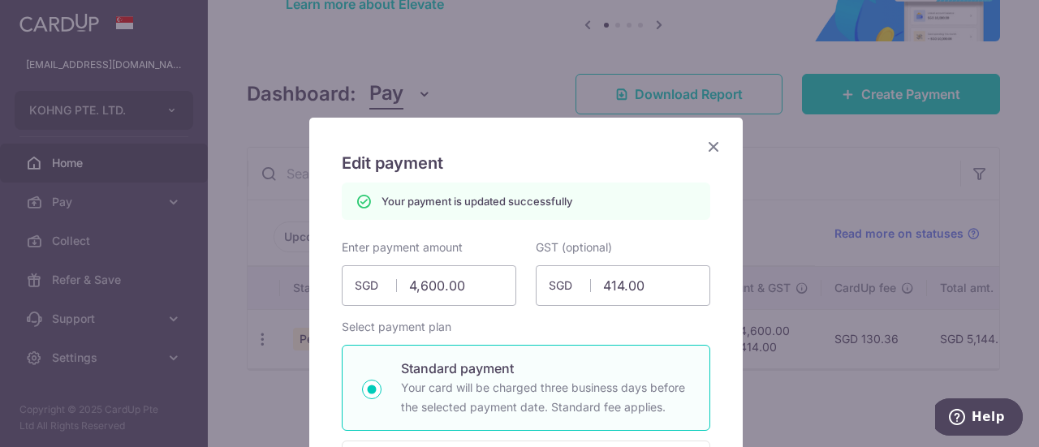
click at [704, 148] on icon "Close" at bounding box center [713, 146] width 19 height 20
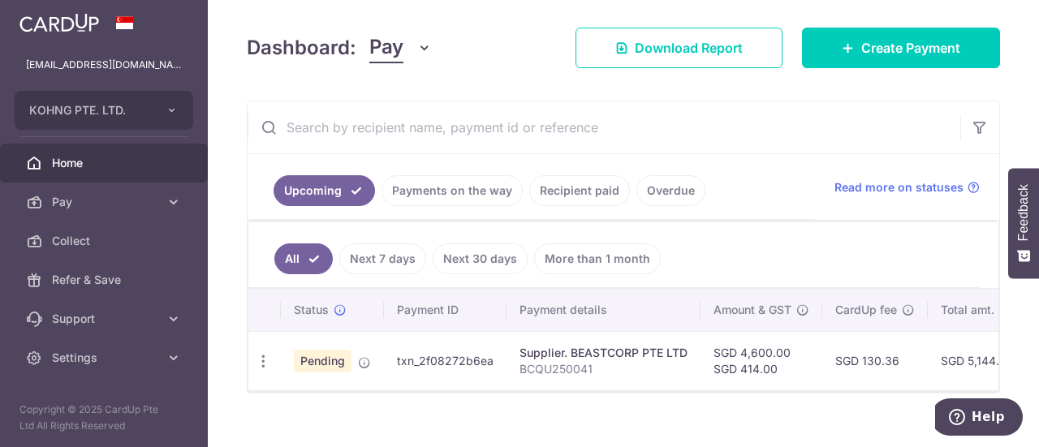
scroll to position [238, 0]
